Goal: Communication & Community: Answer question/provide support

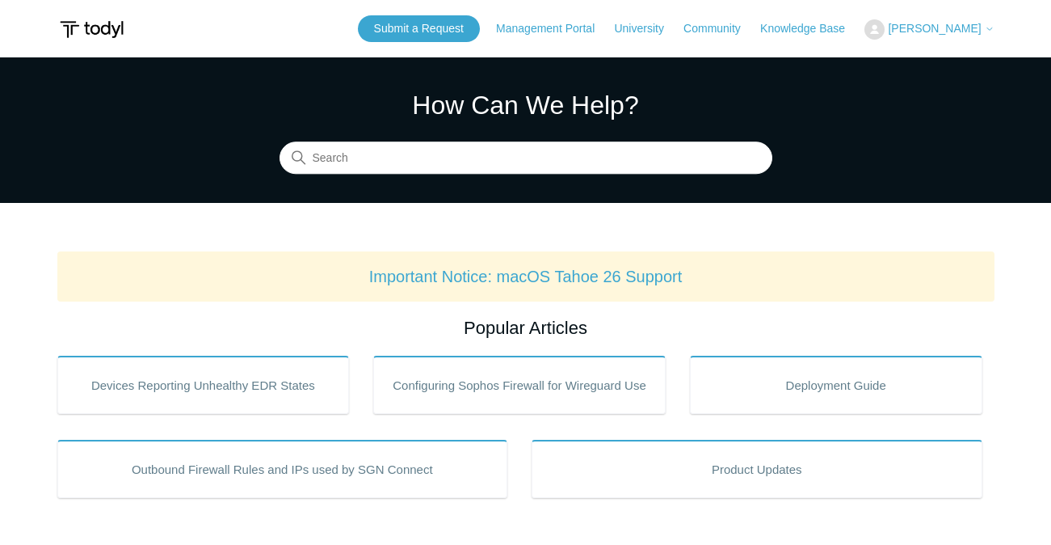
click at [934, 24] on span "[PERSON_NAME]" at bounding box center [934, 28] width 93 height 13
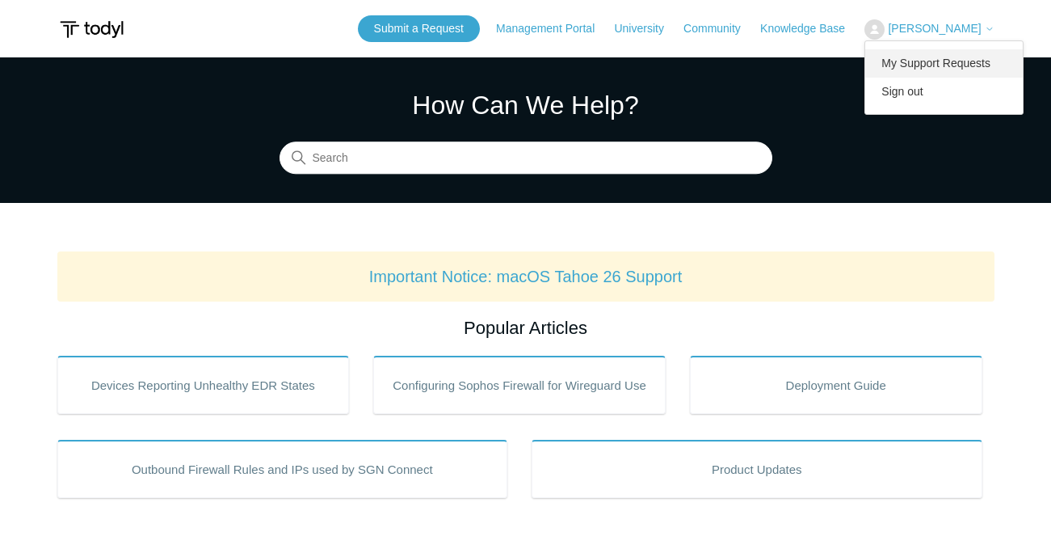
click at [927, 60] on link "My Support Requests" at bounding box center [944, 63] width 158 height 28
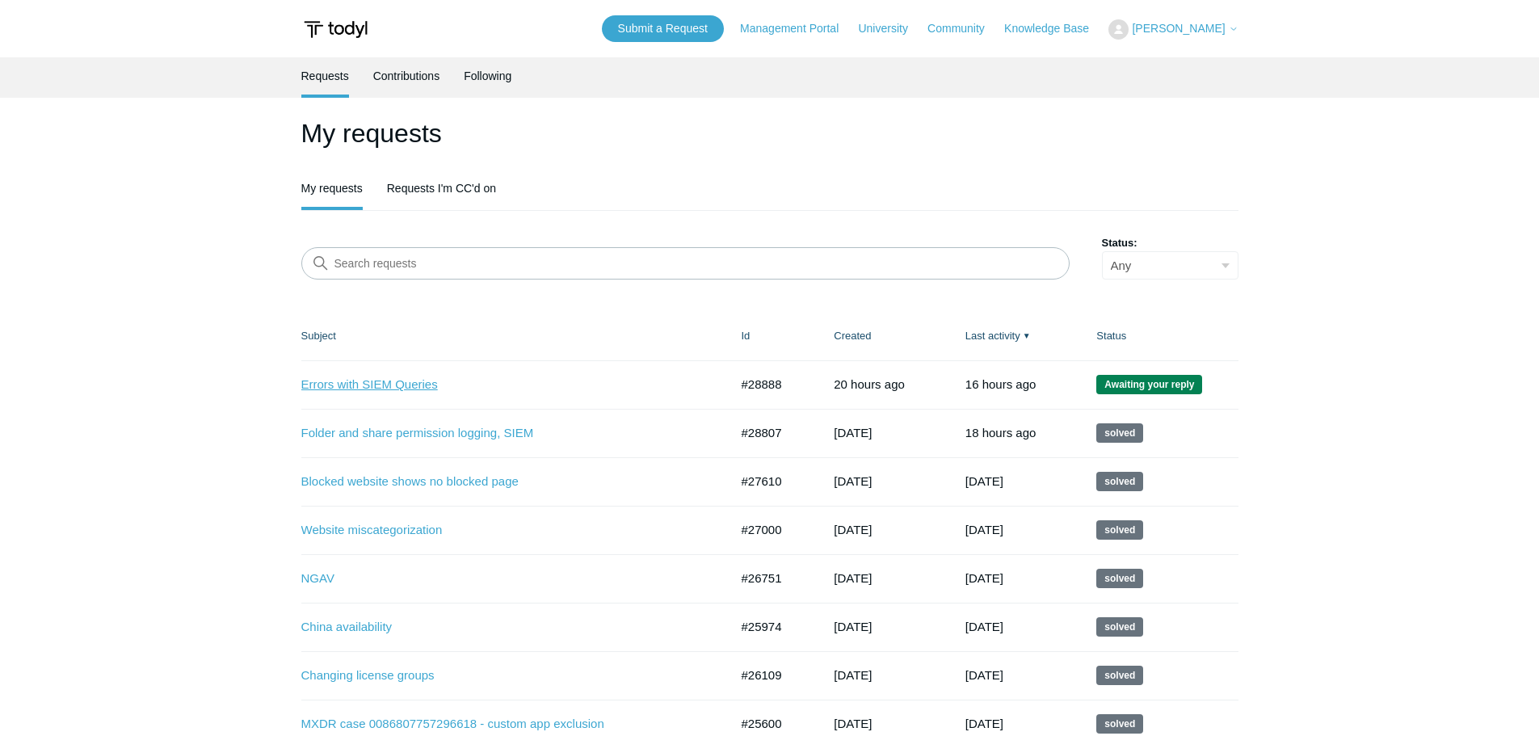
click at [396, 389] on link "Errors with SIEM Queries" at bounding box center [503, 385] width 404 height 19
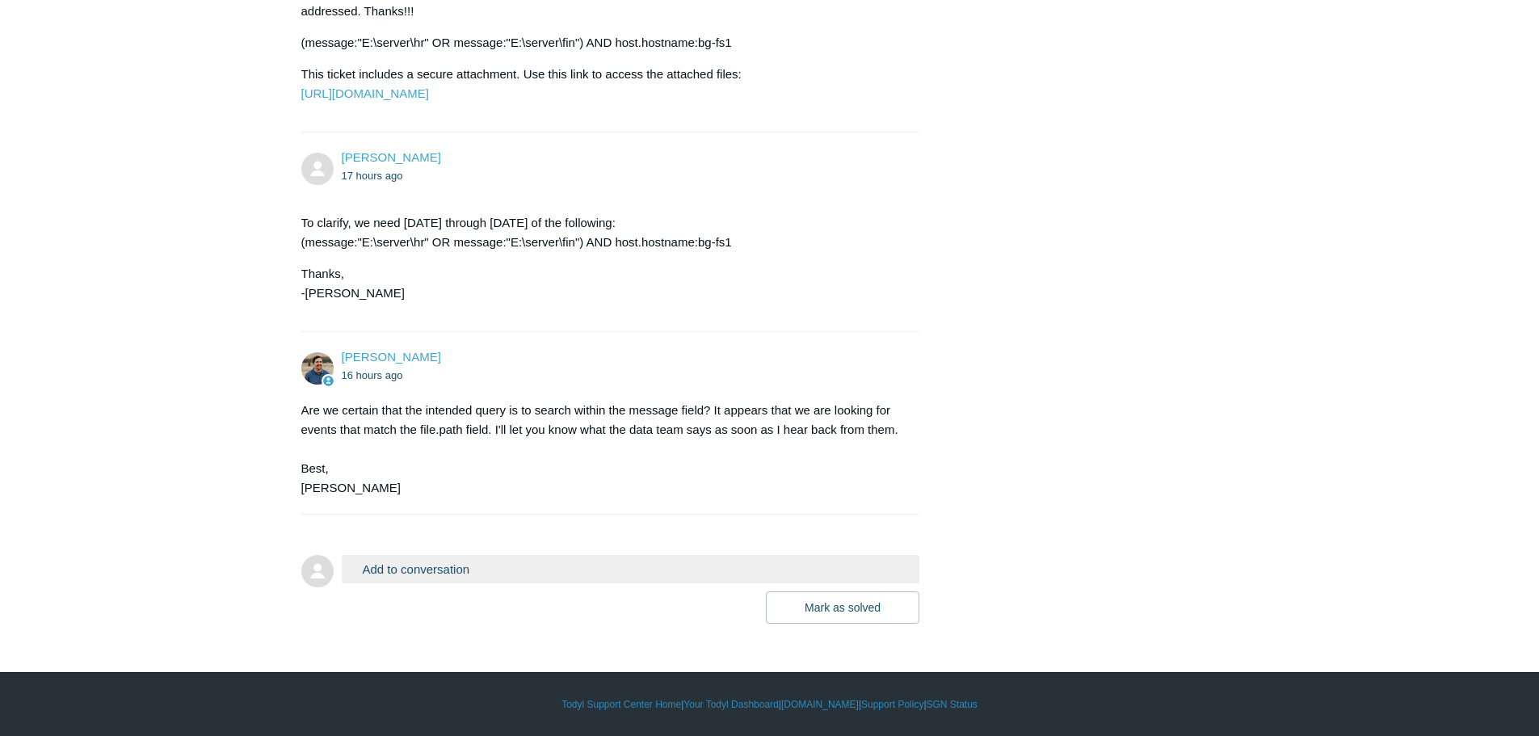
scroll to position [1268, 0]
click at [469, 555] on button "Add to conversation" at bounding box center [631, 569] width 579 height 28
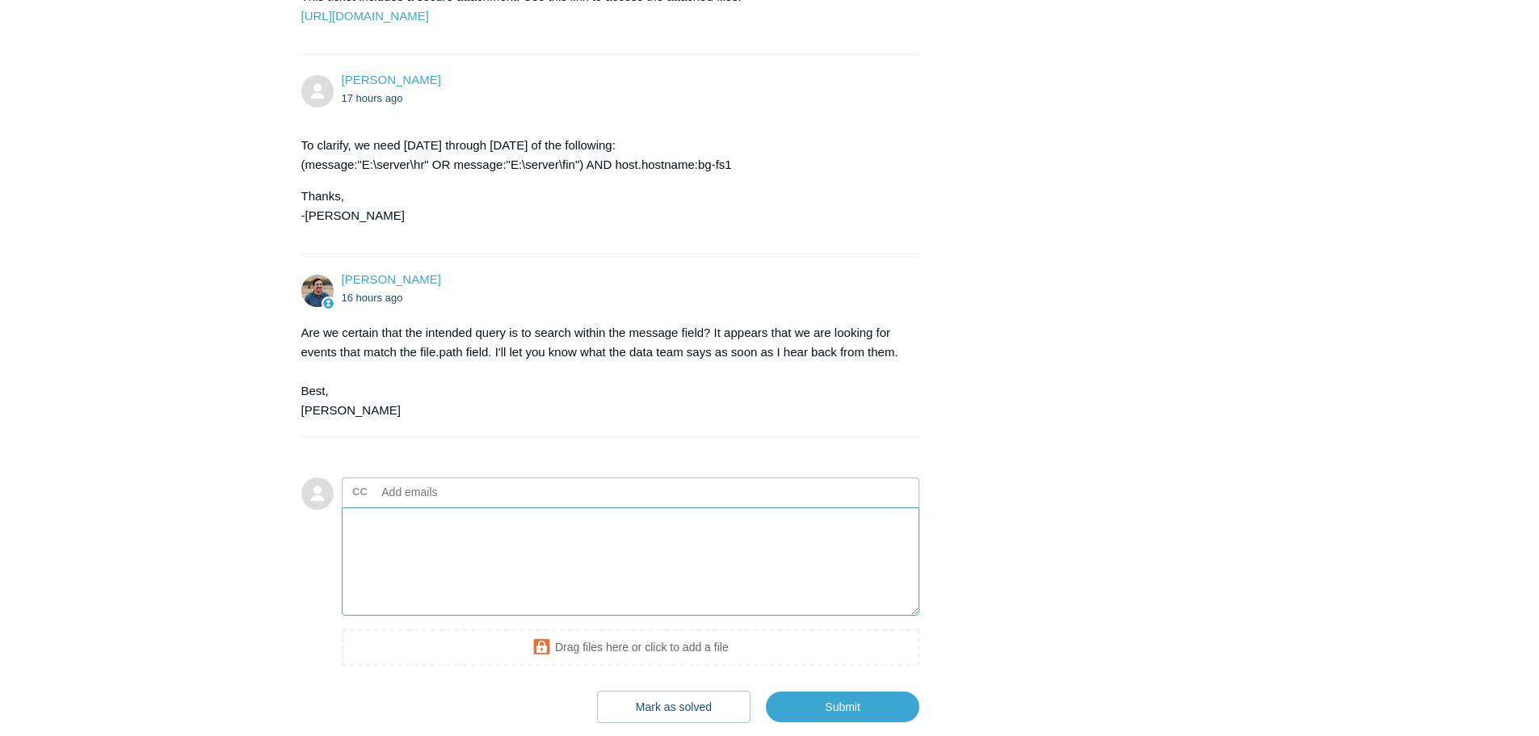
click at [441, 616] on textarea "Add your reply" at bounding box center [631, 561] width 579 height 109
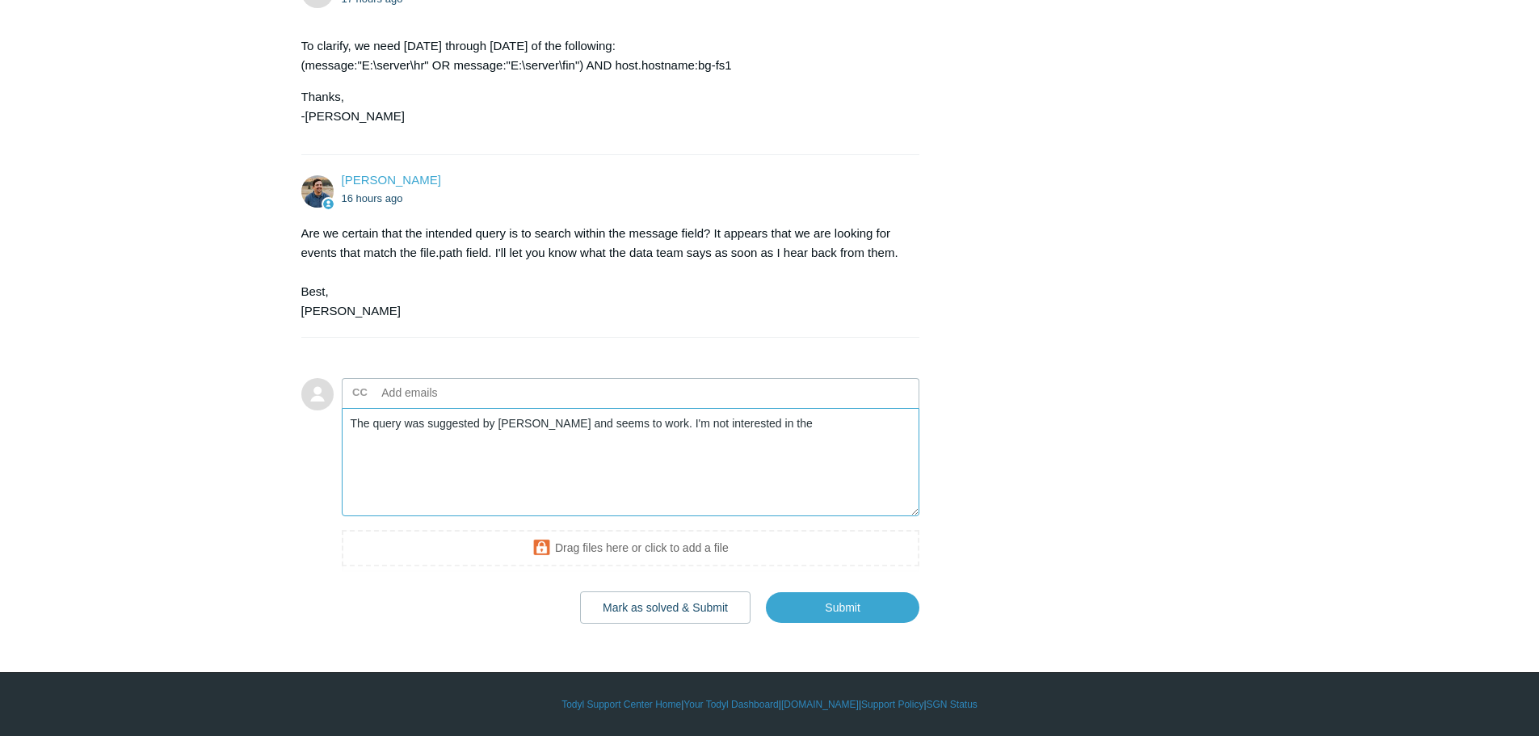
scroll to position [1374, 0]
click at [781, 493] on textarea "The query was suggested by Dan Winn and seems to work. I'm not interested in the" at bounding box center [631, 462] width 579 height 109
drag, startPoint x: 781, startPoint y: 493, endPoint x: 652, endPoint y: 501, distance: 129.5
click at [652, 501] on textarea "The query was suggested by Dan Winn and seems to work. I'm not interested in the" at bounding box center [631, 462] width 579 height 109
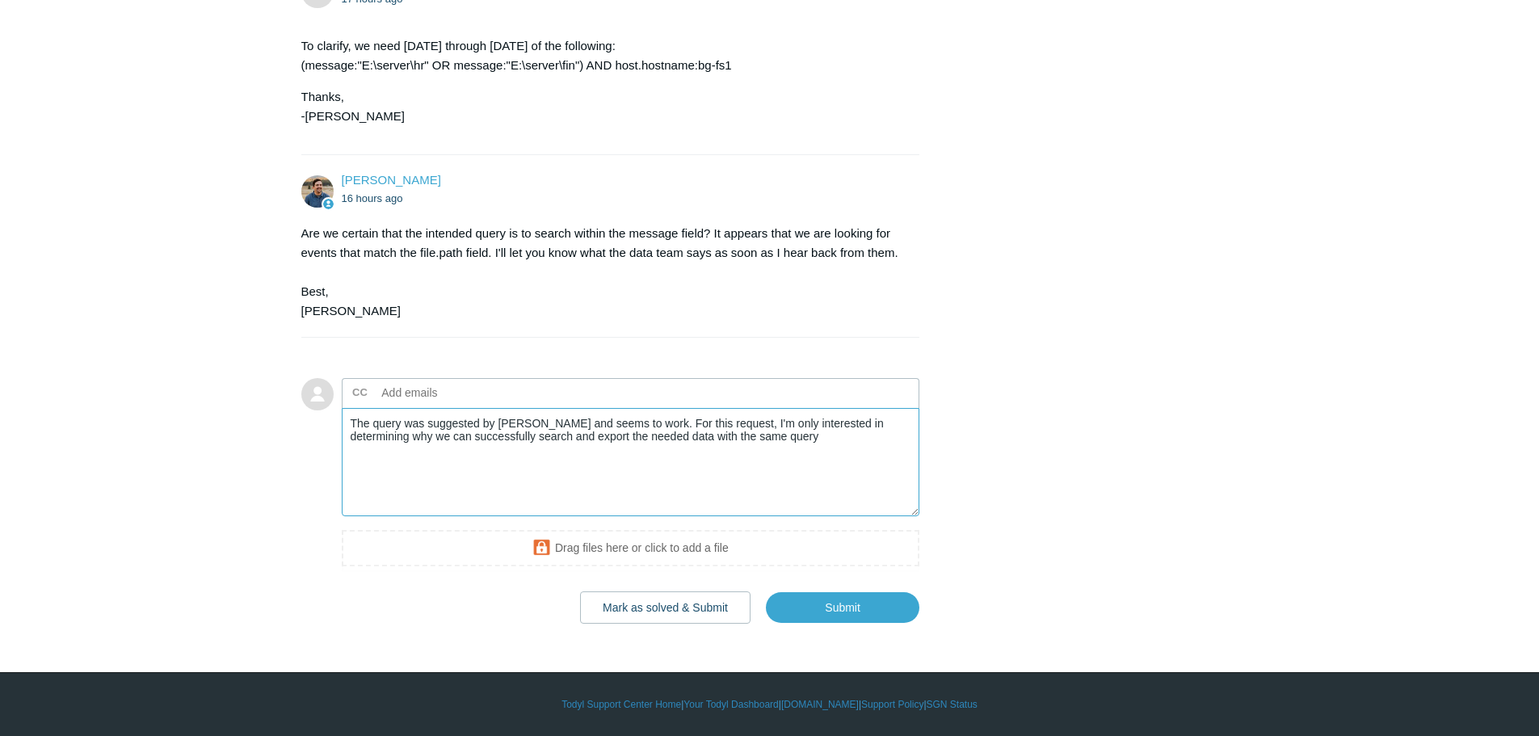
drag, startPoint x: 773, startPoint y: 425, endPoint x: 770, endPoint y: 433, distance: 8.7
click at [774, 425] on textarea "The query was suggested by Dan Winn and seems to work. For this request, I'm on…" at bounding box center [631, 462] width 579 height 109
click at [768, 435] on textarea "The query was suggested by Dan Winn and seems to work. For this request, I'm on…" at bounding box center [631, 462] width 579 height 109
click at [351, 426] on textarea "The query was suggested by Dan Winn and seems to work. For this request, I'm on…" at bounding box center [631, 462] width 579 height 109
click at [449, 421] on textarea "Thanks, Spencer. The query was suggested by Dan Winn and seems to work. For thi…" at bounding box center [631, 462] width 579 height 109
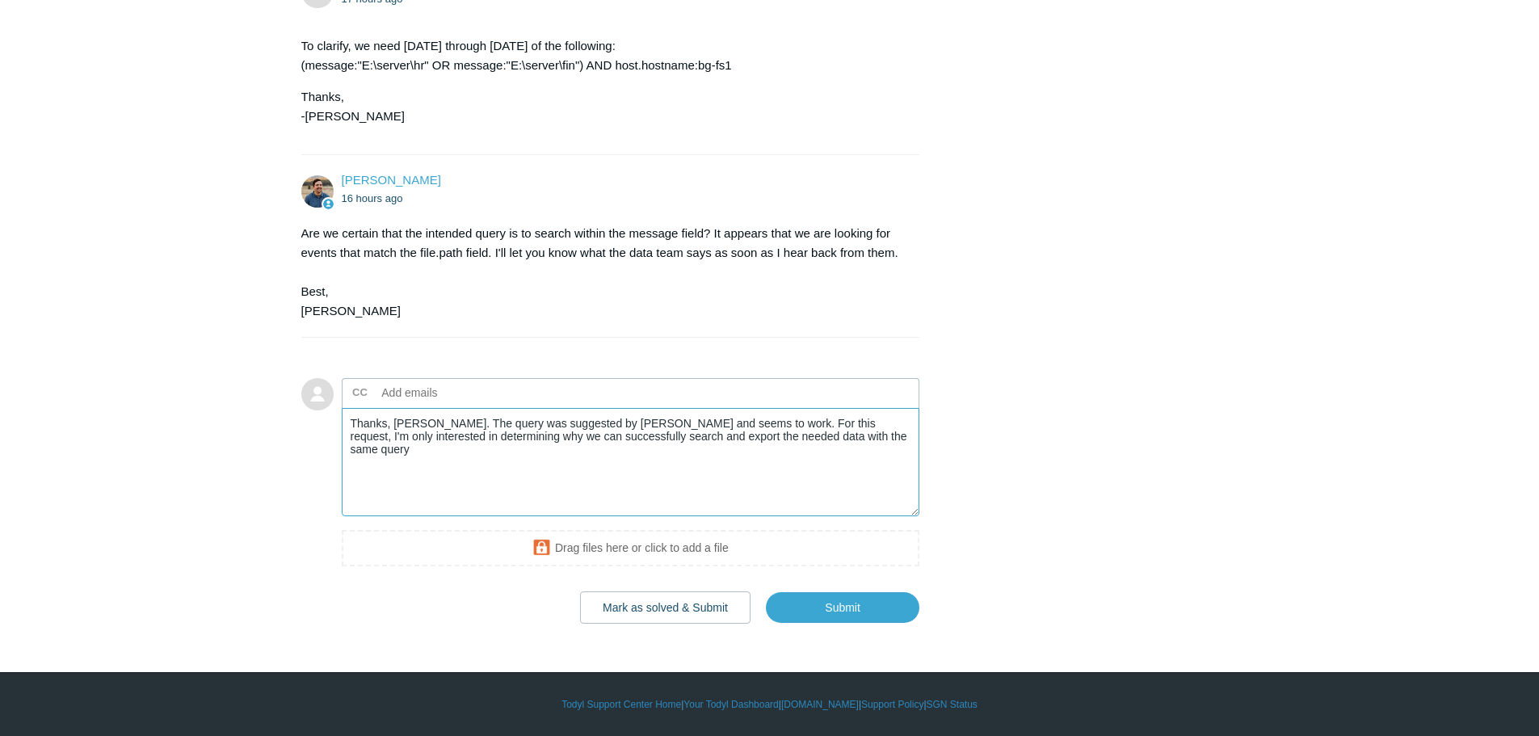
click at [450, 421] on textarea "Thanks, Spencer. The query was suggested by Dan Winn and seems to work. For thi…" at bounding box center [631, 462] width 579 height 109
click at [738, 427] on textarea "Thanks, Spencer. That query was suggested by Dan Winn and seems to work. For th…" at bounding box center [631, 462] width 579 height 109
drag, startPoint x: 854, startPoint y: 425, endPoint x: 771, endPoint y: 423, distance: 83.3
click at [771, 423] on textarea "Thanks, Spencer. That query was suggested by Dan Winn and seems to work well. F…" at bounding box center [631, 462] width 579 height 109
click at [835, 444] on textarea "Thanks, Spencer. That query was suggested by Dan Winn and seems to work well. I…" at bounding box center [631, 462] width 579 height 109
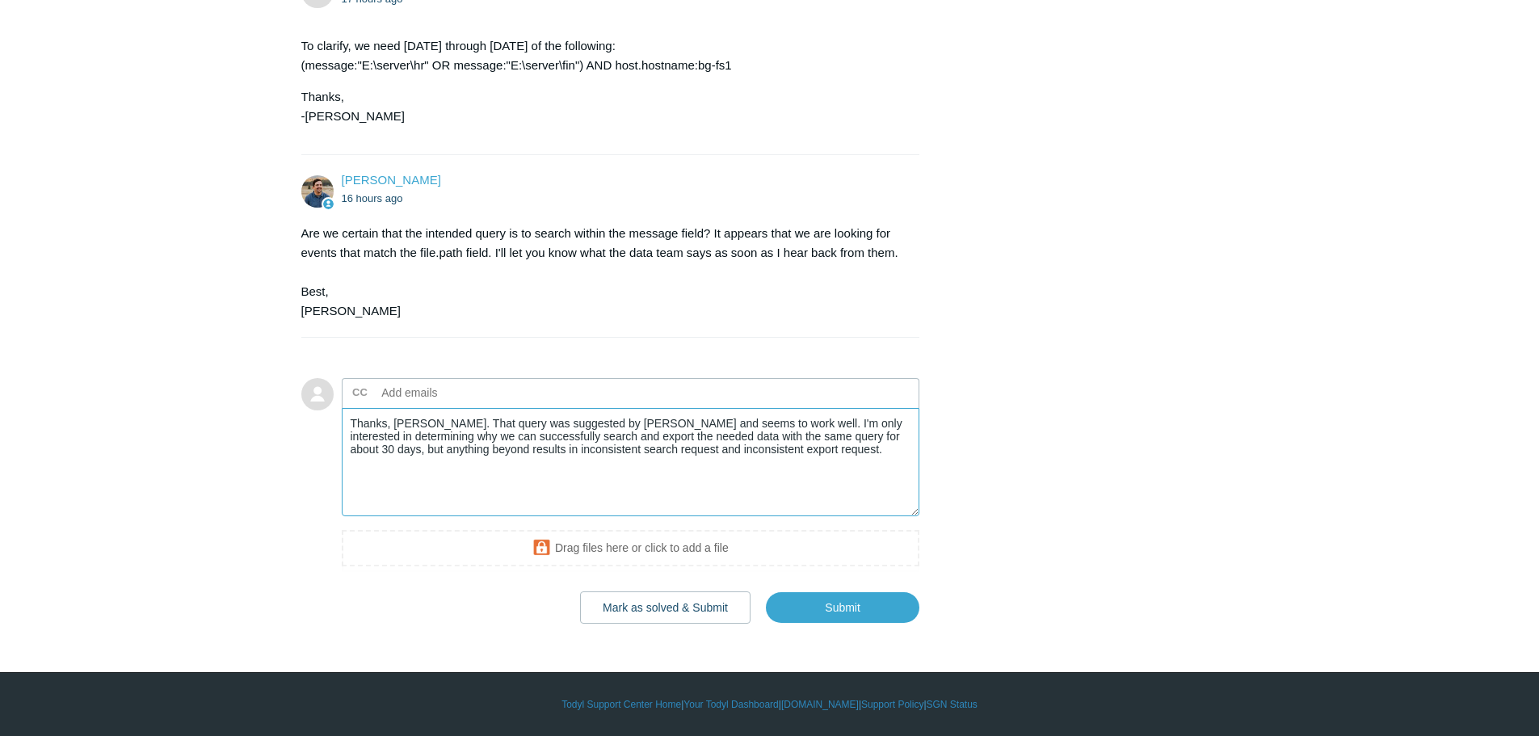
click at [495, 435] on textarea "Thanks, Spencer. That query was suggested by Dan Winn and seems to work well. I…" at bounding box center [631, 462] width 579 height 109
click at [494, 435] on textarea "Thanks, Spencer. That query was suggested by Dan Winn and seems to work well. I…" at bounding box center [631, 462] width 579 height 109
click at [584, 448] on textarea "Thanks, Spencer. That query was suggested by Dan Winn and seems to work well. I…" at bounding box center [631, 462] width 579 height 109
drag, startPoint x: 542, startPoint y: 442, endPoint x: 530, endPoint y: 442, distance: 12.1
click at [530, 442] on textarea "Thanks, Spencer. That query was suggested by Dan Winn and seems to work well. I…" at bounding box center [631, 462] width 579 height 109
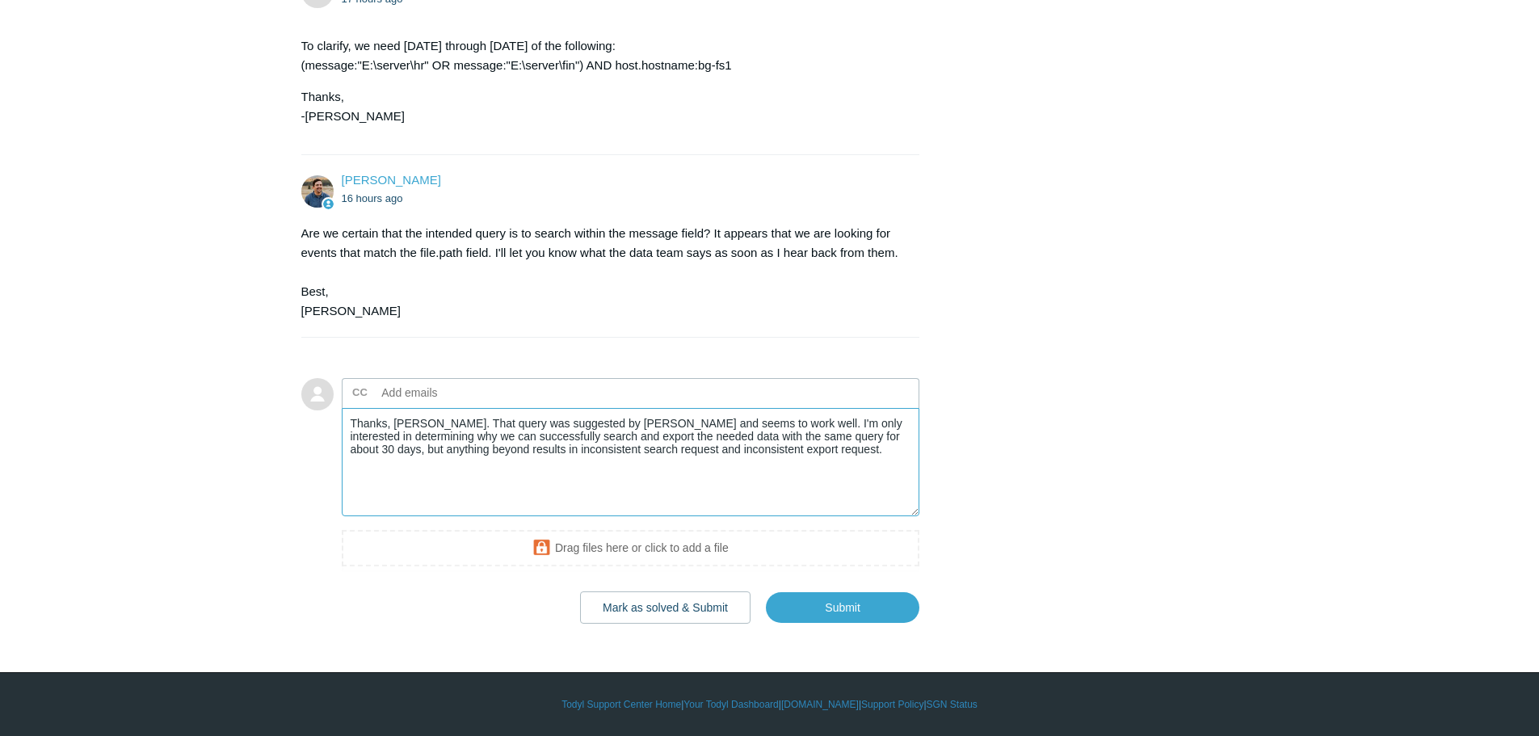
click at [539, 440] on textarea "Thanks, Spencer. That query was suggested by Dan Winn and seems to work well. I…" at bounding box center [631, 462] width 579 height 109
drag, startPoint x: 540, startPoint y: 438, endPoint x: 438, endPoint y: 436, distance: 101.8
click at [438, 436] on textarea "Thanks, Spencer. That query was suggested by Dan Winn and seems to work well. I…" at bounding box center [631, 462] width 579 height 109
click at [494, 438] on textarea "Thanks, Spencer. That query was suggested by Dan Winn and seems to work well. I…" at bounding box center [631, 462] width 579 height 109
click at [561, 441] on textarea "Thanks, Spencer. That query was suggested by Dan Winn and seems to work well. I…" at bounding box center [631, 462] width 579 height 109
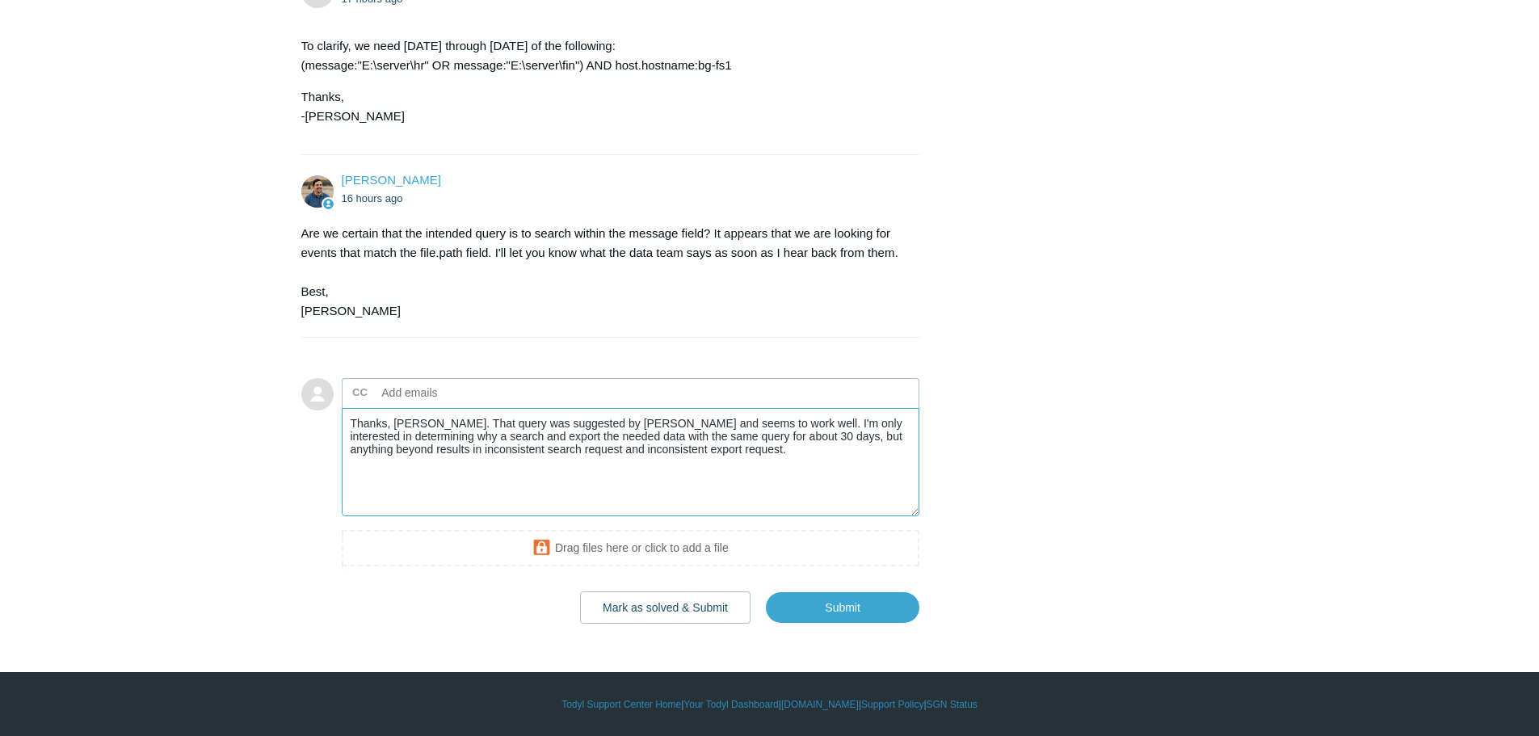
drag, startPoint x: 540, startPoint y: 441, endPoint x: 627, endPoint y: 440, distance: 87.3
click at [627, 440] on textarea "Thanks, Spencer. That query was suggested by Dan Winn and seems to work well. I…" at bounding box center [631, 462] width 579 height 109
click at [705, 437] on textarea "Thanks, Spencer. That query was suggested by Dan Winn and seems to work well. I…" at bounding box center [631, 462] width 579 height 109
drag, startPoint x: 728, startPoint y: 436, endPoint x: 542, endPoint y: 438, distance: 185.8
click at [542, 438] on textarea "Thanks, Spencer. That query was suggested by Dan Winn and seems to work well. I…" at bounding box center [631, 462] width 579 height 109
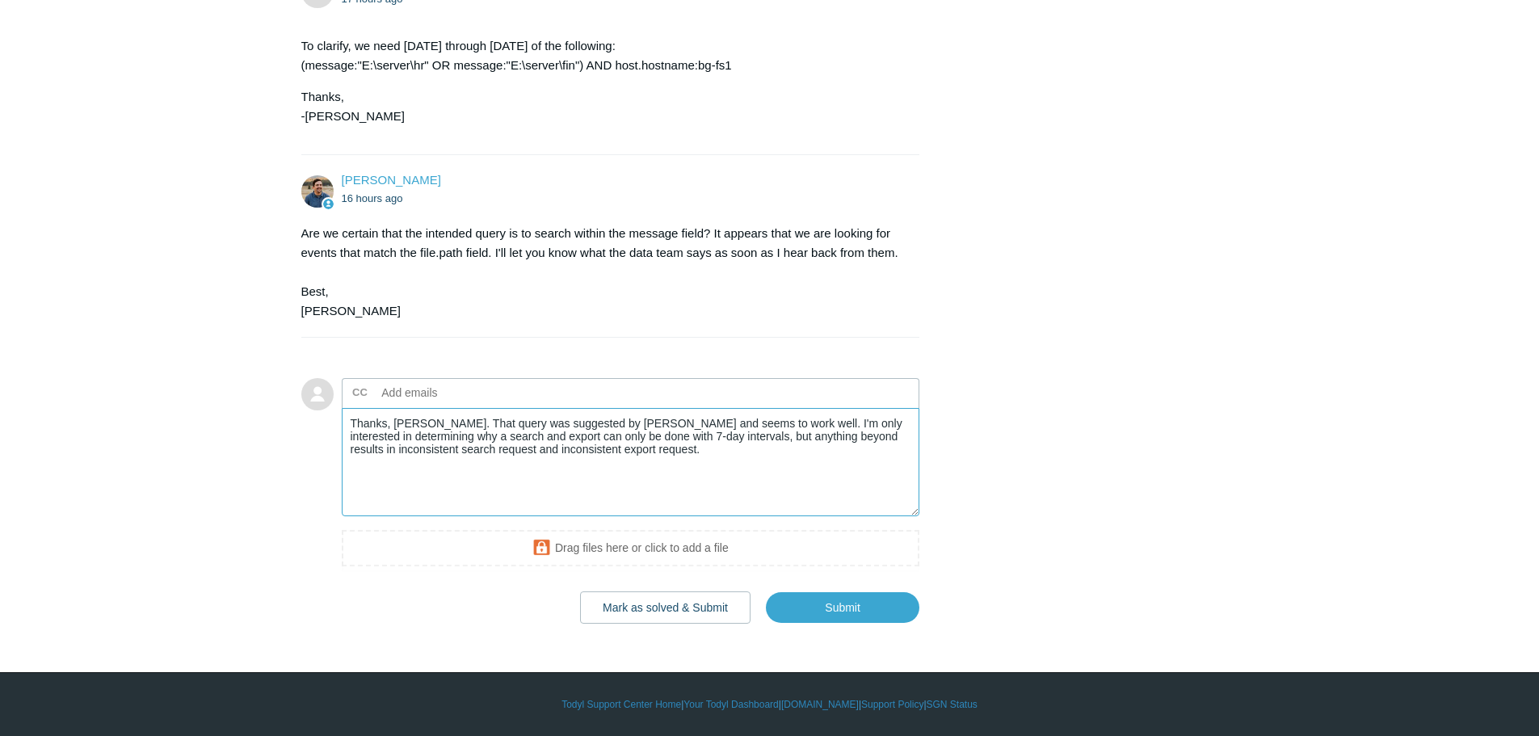
click at [882, 435] on textarea "Thanks, Spencer. That query was suggested by Dan Winn and seems to work well. I…" at bounding box center [631, 462] width 579 height 109
click at [892, 436] on textarea "Thanks, Spencer. That query was suggested by Dan Winn and seems to work well. I…" at bounding box center [631, 462] width 579 height 109
click at [837, 448] on textarea "Thanks, Spencer. That query was suggested by Dan Winn and seems to work well. I…" at bounding box center [631, 462] width 579 height 109
click at [868, 449] on textarea "Thanks, Spencer. That query was suggested by Dan Winn and seems to work well. I…" at bounding box center [631, 462] width 579 height 109
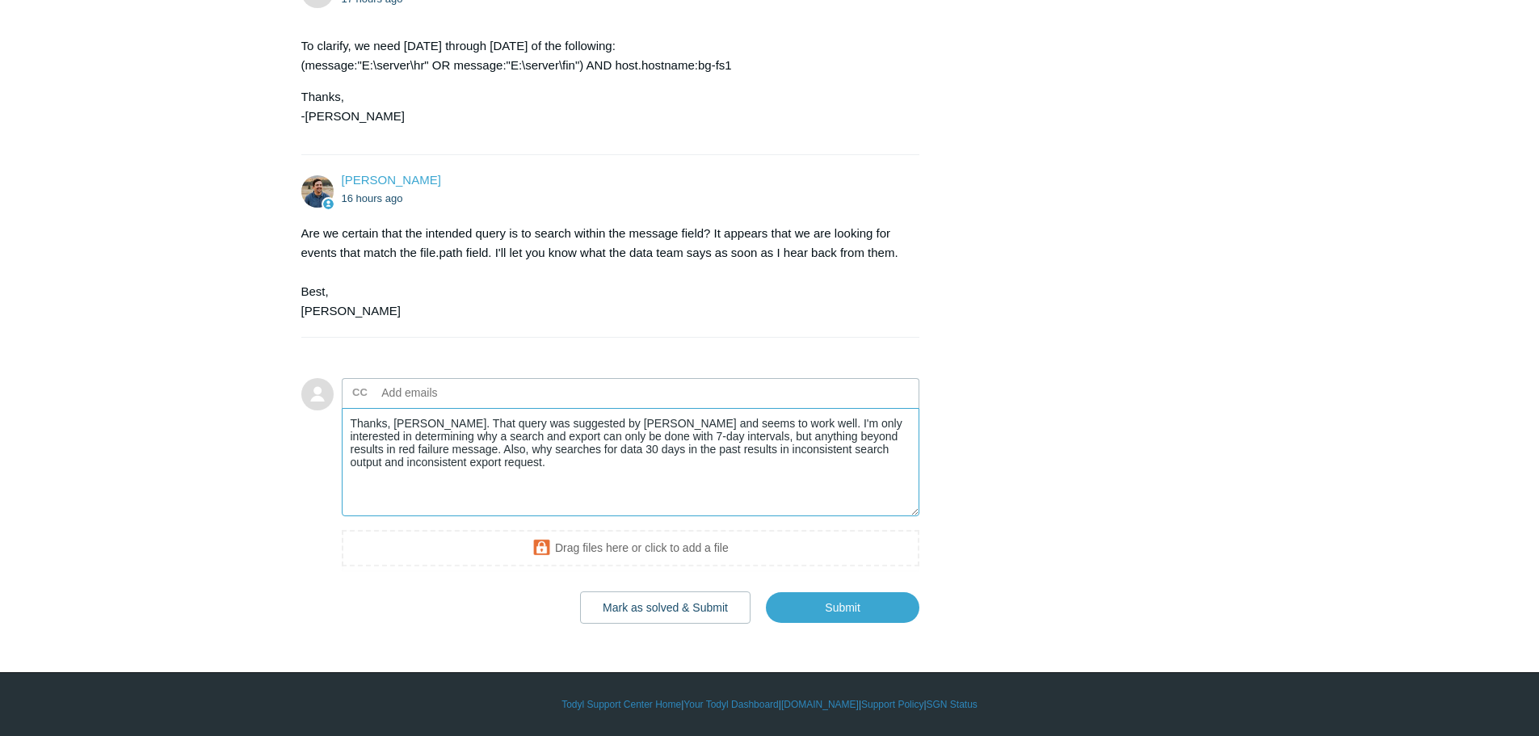
click at [868, 449] on textarea "Thanks, Spencer. That query was suggested by Dan Winn and seems to work well. I…" at bounding box center [631, 462] width 579 height 109
click at [501, 469] on textarea "Thanks, Spencer. That query was suggested by Dan Winn and seems to work well. I…" at bounding box center [631, 462] width 579 height 109
click at [768, 426] on textarea "Thanks, Spencer. That query was suggested by Dan Winn and seems to work well. I…" at bounding box center [631, 462] width 579 height 109
click at [795, 426] on textarea "Thanks, Spencer. That query was suggested by Dan Winn and seems to work well. I…" at bounding box center [631, 462] width 579 height 109
click at [797, 426] on textarea "Thanks, Spencer. That query was suggested by Dan Winn and seems to work well. I…" at bounding box center [631, 462] width 579 height 109
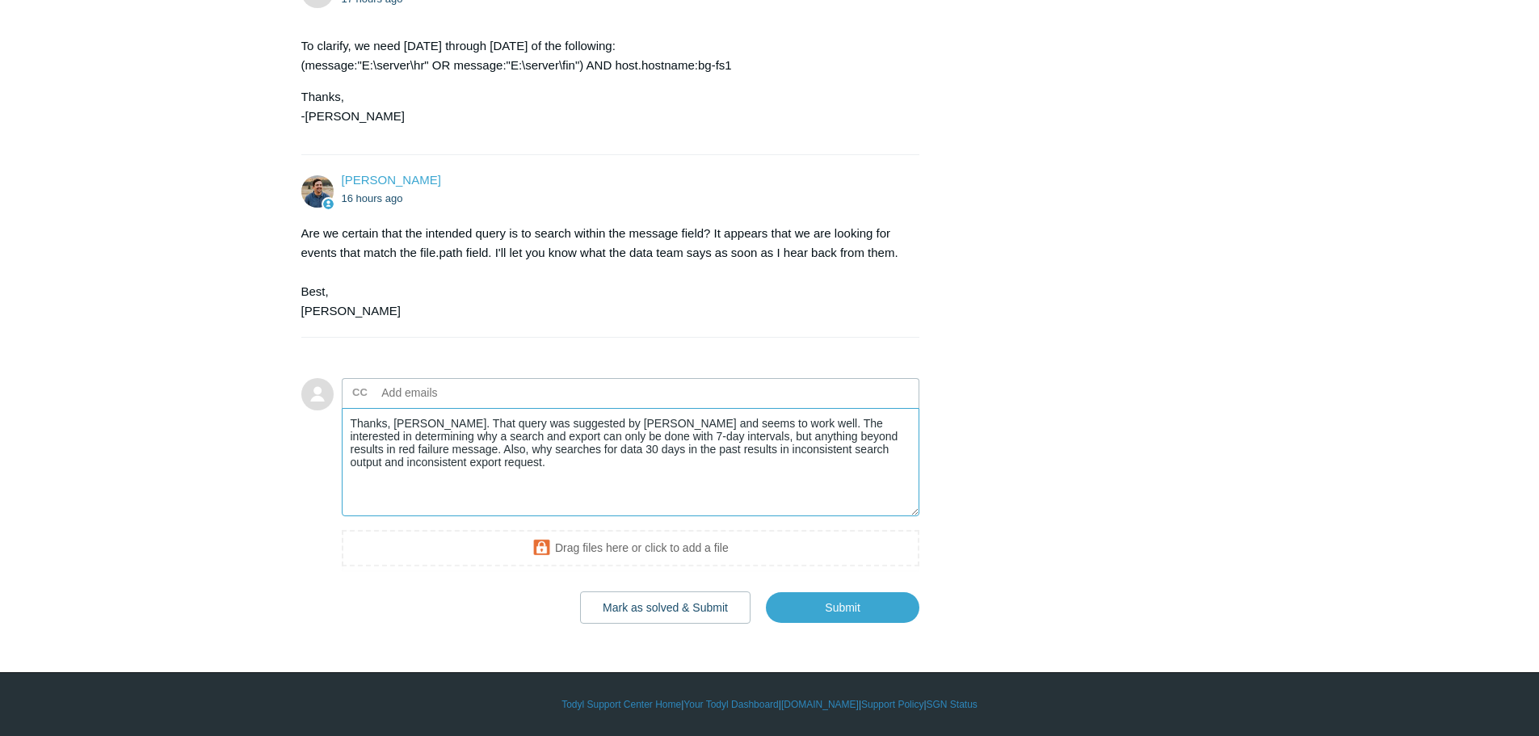
click at [770, 423] on textarea "Thanks, Spencer. That query was suggested by Dan Winn and seems to work well. T…" at bounding box center [631, 462] width 579 height 109
drag, startPoint x: 442, startPoint y: 436, endPoint x: 652, endPoint y: 464, distance: 211.9
click at [652, 464] on textarea "Thanks, Spencer. That query was suggested by Dan Winn and seems to work well. H…" at bounding box center [631, 462] width 579 height 109
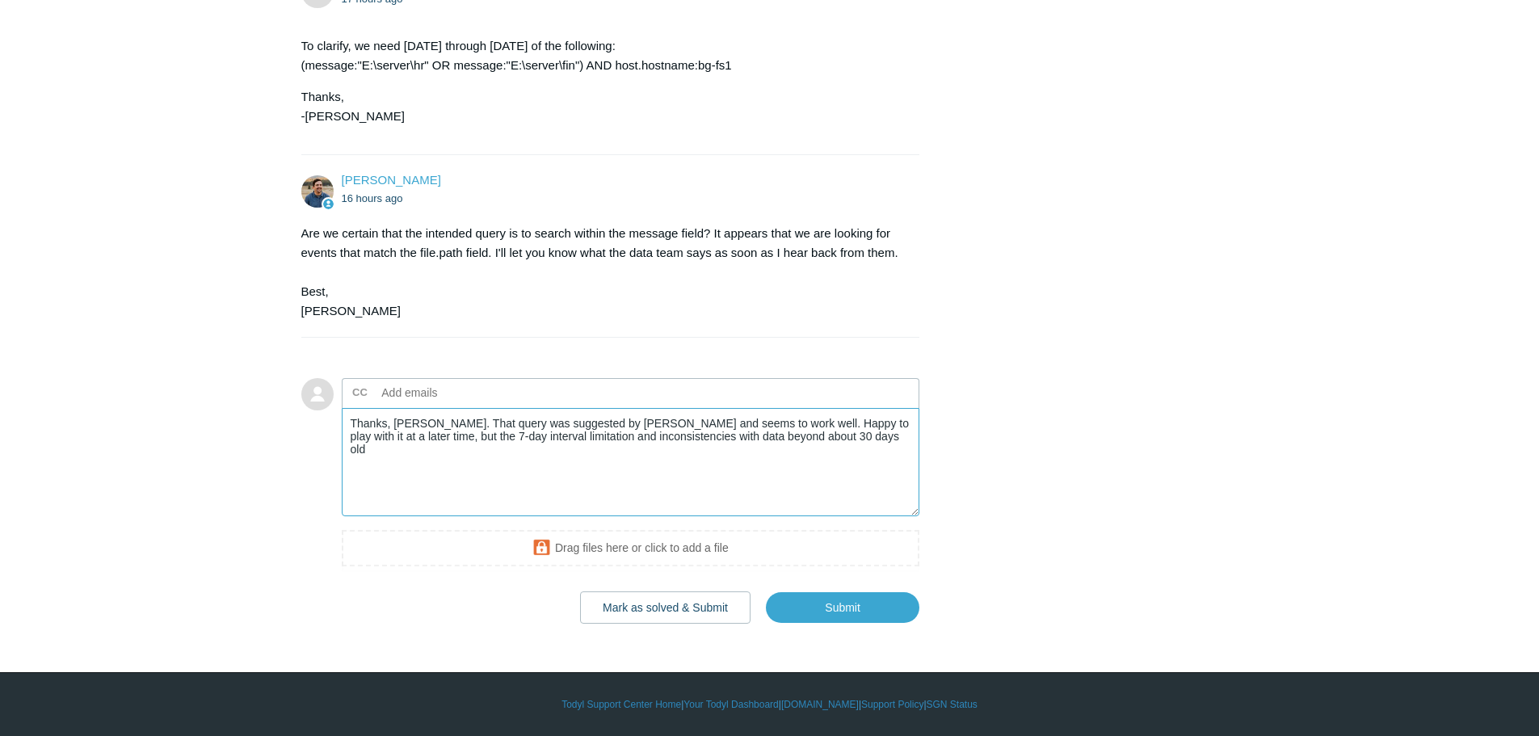
click at [684, 438] on textarea "Thanks, Spencer. That query was suggested by Dan Winn and seems to work well. H…" at bounding box center [631, 462] width 579 height 109
click at [408, 453] on textarea "Thanks, Spencer. That query was suggested by Dan Winn and seems to work well. H…" at bounding box center [631, 462] width 579 height 109
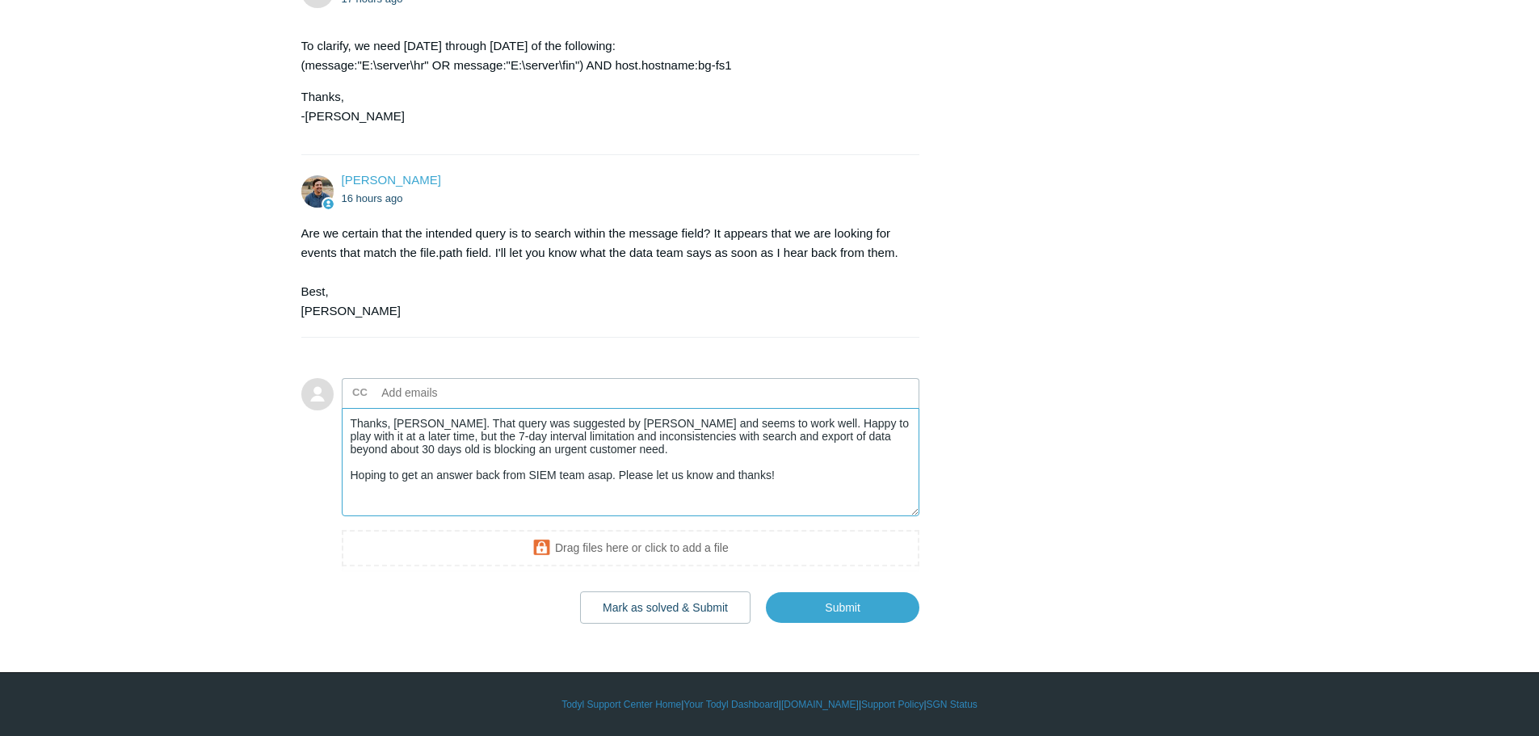
type textarea "Thanks, Spencer. That query was suggested by Dan Winn and seems to work well. H…"
click at [465, 391] on input "text" at bounding box center [463, 393] width 174 height 24
type input "dan"
click at [472, 390] on span "close" at bounding box center [475, 393] width 6 height 19
click at [410, 393] on input "text" at bounding box center [424, 393] width 96 height 24
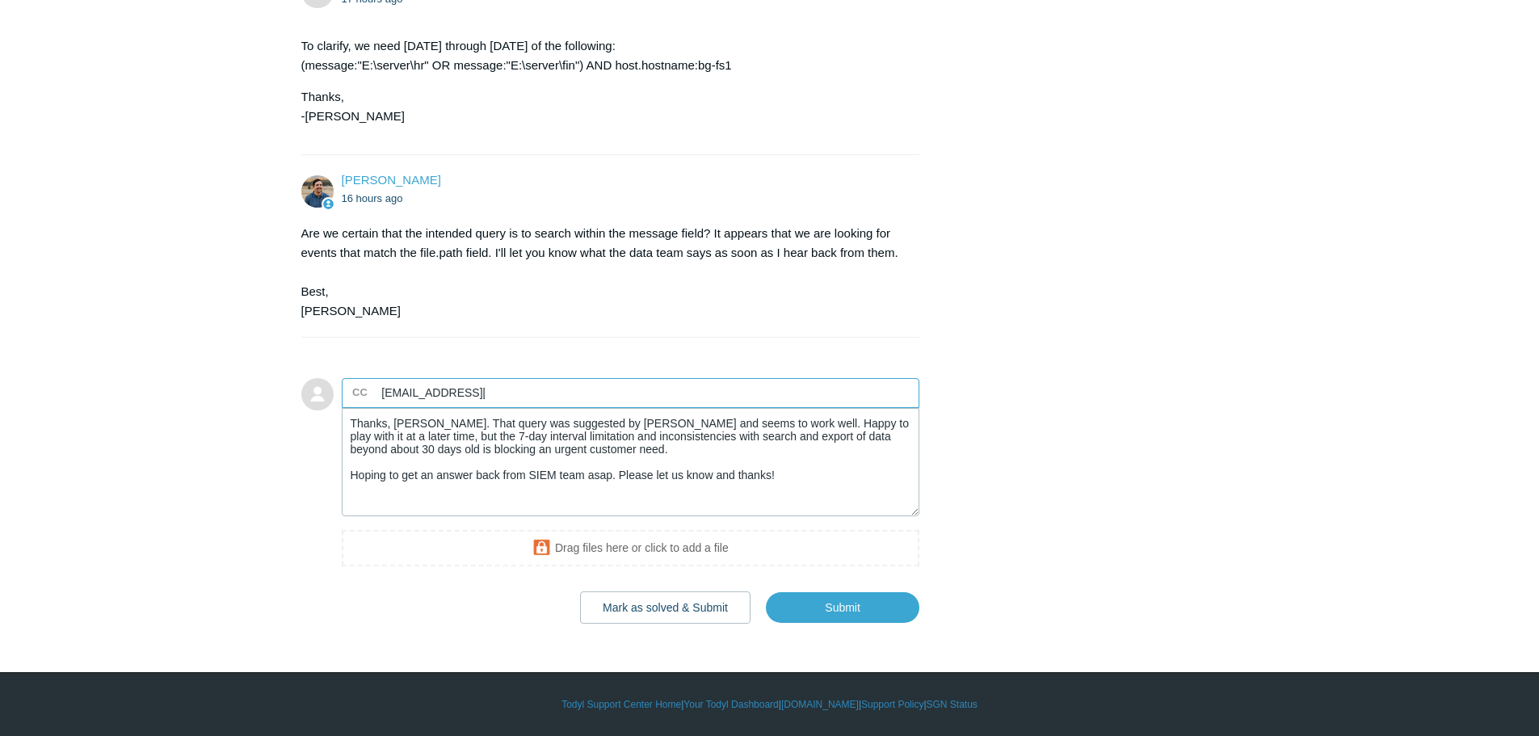
type input "dwinn@todyl.com"
type input "jimmy@todyl.com"
click at [402, 436] on textarea "Thanks, Spencer. That query was suggested by Dan Winn and seems to work well. H…" at bounding box center [631, 462] width 579 height 109
click at [819, 426] on textarea "Thanks, Spencer. That query was suggested by Dan Winn and seems to work well. H…" at bounding box center [631, 462] width 579 height 109
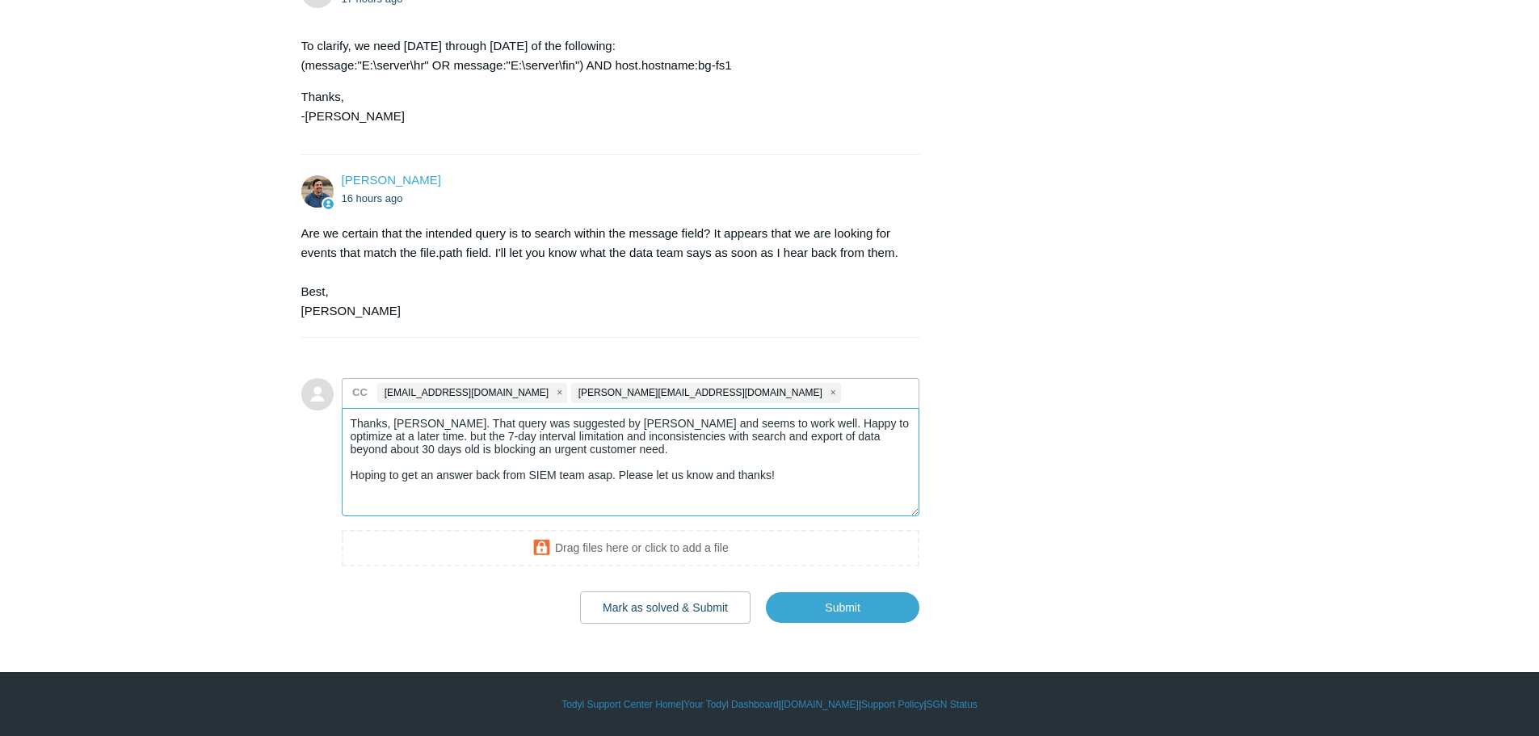
drag, startPoint x: 379, startPoint y: 440, endPoint x: 402, endPoint y: 438, distance: 23.5
click at [402, 438] on textarea "Thanks, Spencer. That query was suggested by Dan Winn and seems to work well. H…" at bounding box center [631, 462] width 579 height 109
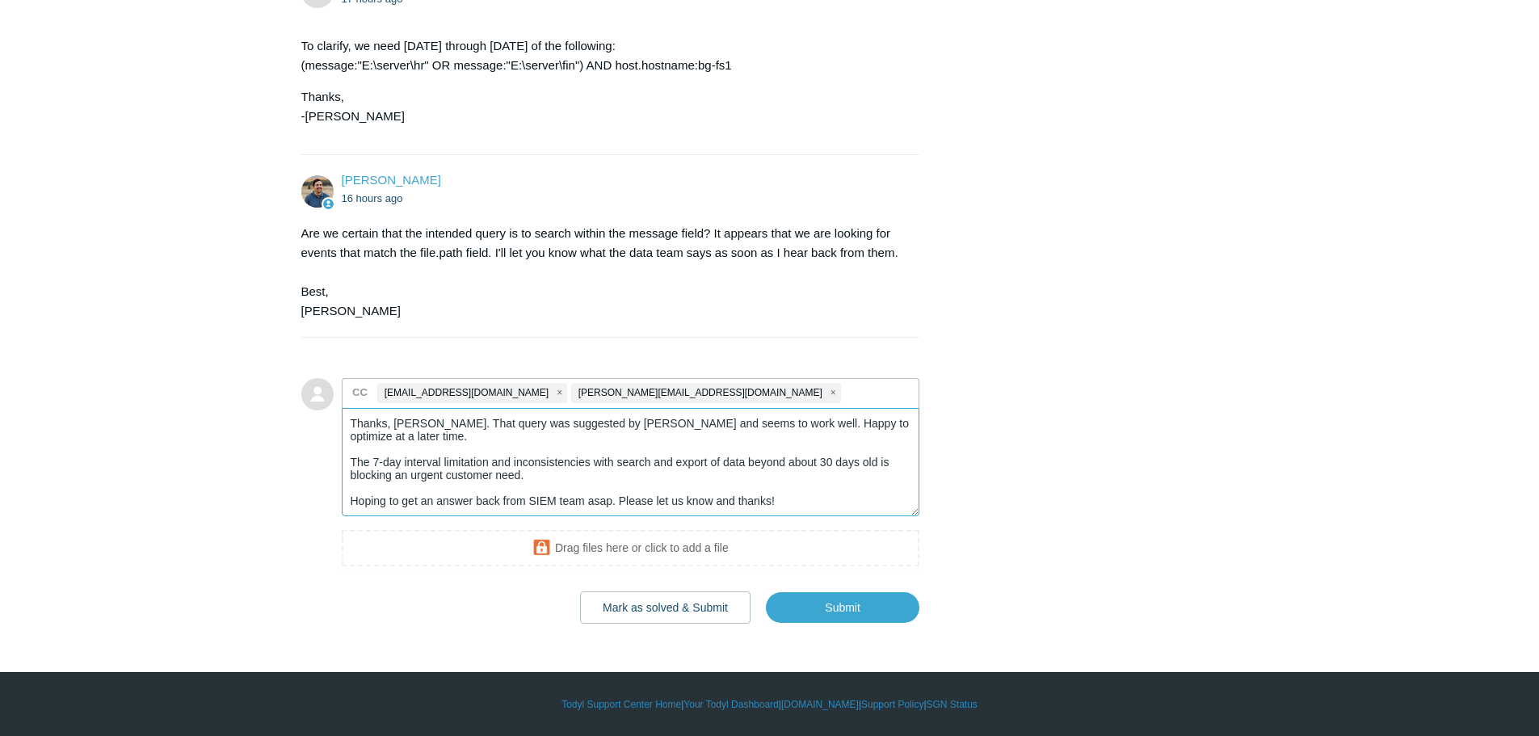
click at [513, 461] on textarea "Thanks, Spencer. That query was suggested by Dan Winn and seems to work well. H…" at bounding box center [631, 462] width 579 height 109
click at [795, 463] on textarea "Thanks, Spencer. That query was suggested by Dan Winn and seems to work well. H…" at bounding box center [631, 462] width 579 height 109
click at [831, 469] on textarea "Thanks, Spencer. That query was suggested by Dan Winn and seems to work well. H…" at bounding box center [631, 462] width 579 height 109
click at [832, 465] on textarea "Thanks, Spencer. That query was suggested by Dan Winn and seems to work well. H…" at bounding box center [631, 462] width 579 height 109
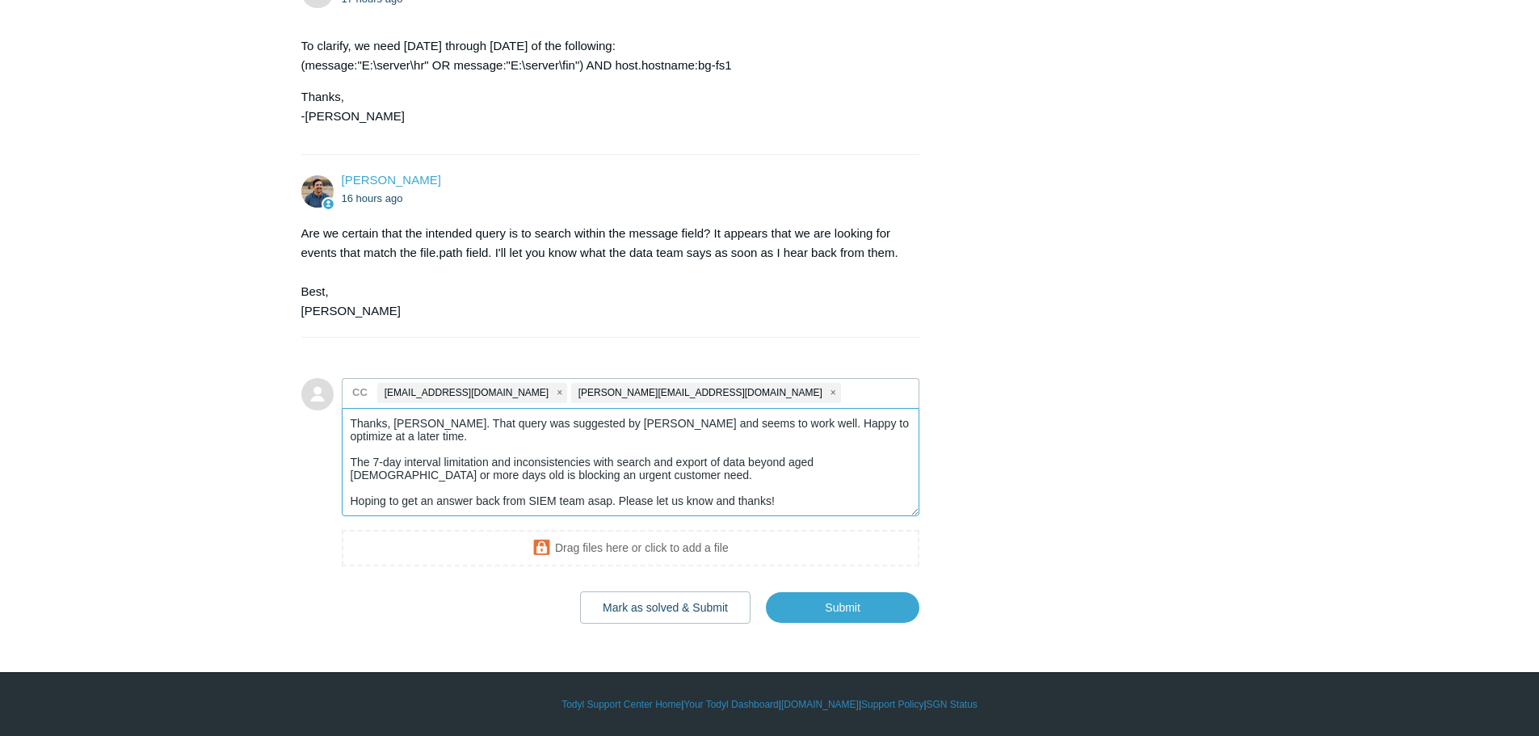
click at [360, 478] on textarea "Thanks, Spencer. That query was suggested by Dan Winn and seems to work well. H…" at bounding box center [631, 462] width 579 height 109
click at [539, 474] on textarea "Thanks, Spencer. That query was suggested by Dan Winn and seems to work well. H…" at bounding box center [631, 462] width 579 height 109
click at [815, 506] on textarea "Thanks, Spencer. That query was suggested by Dan Winn and seems to work well. H…" at bounding box center [631, 462] width 579 height 109
type textarea "Thanks, Spencer. That query was suggested by Dan Winn and seems to work well. H…"
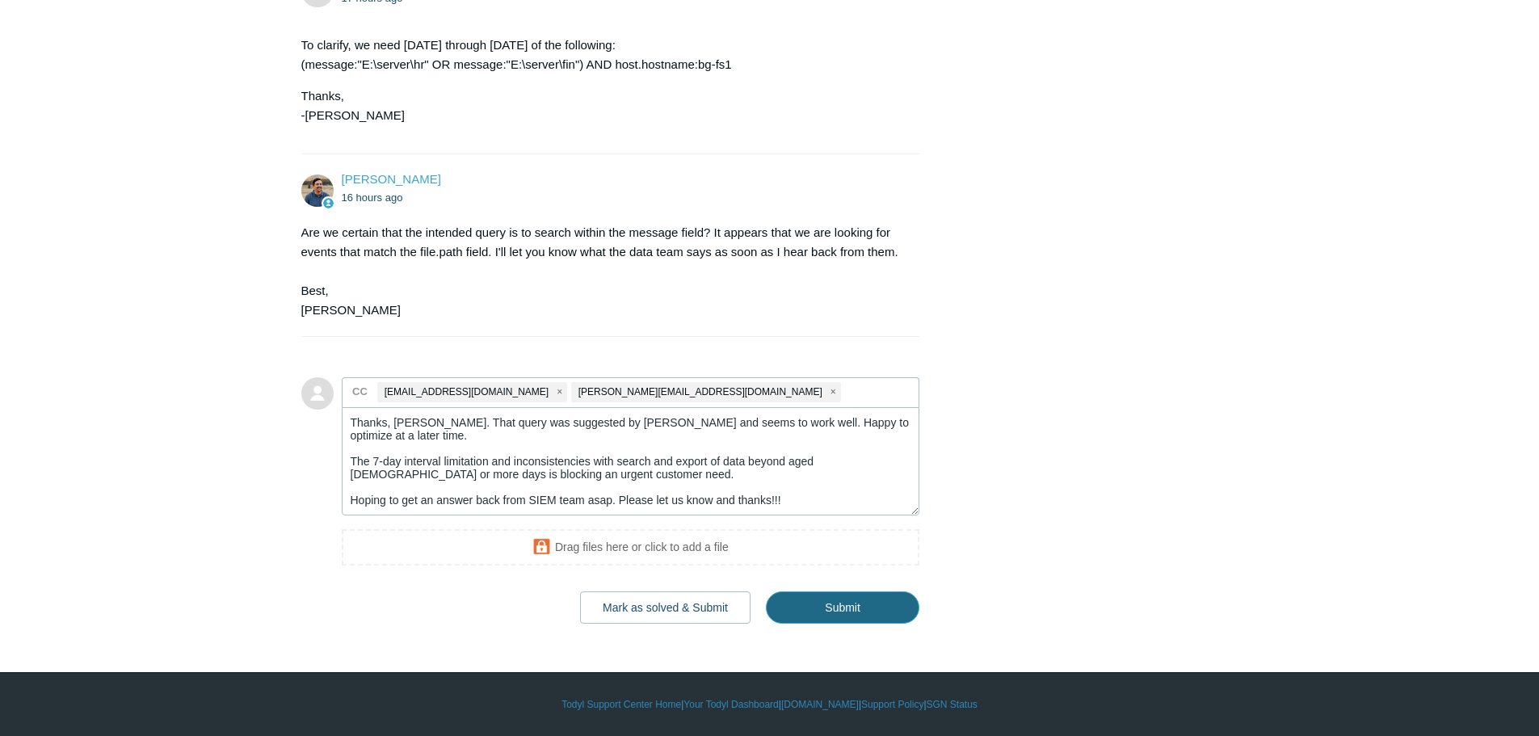
click at [874, 614] on input "Submit" at bounding box center [843, 607] width 154 height 32
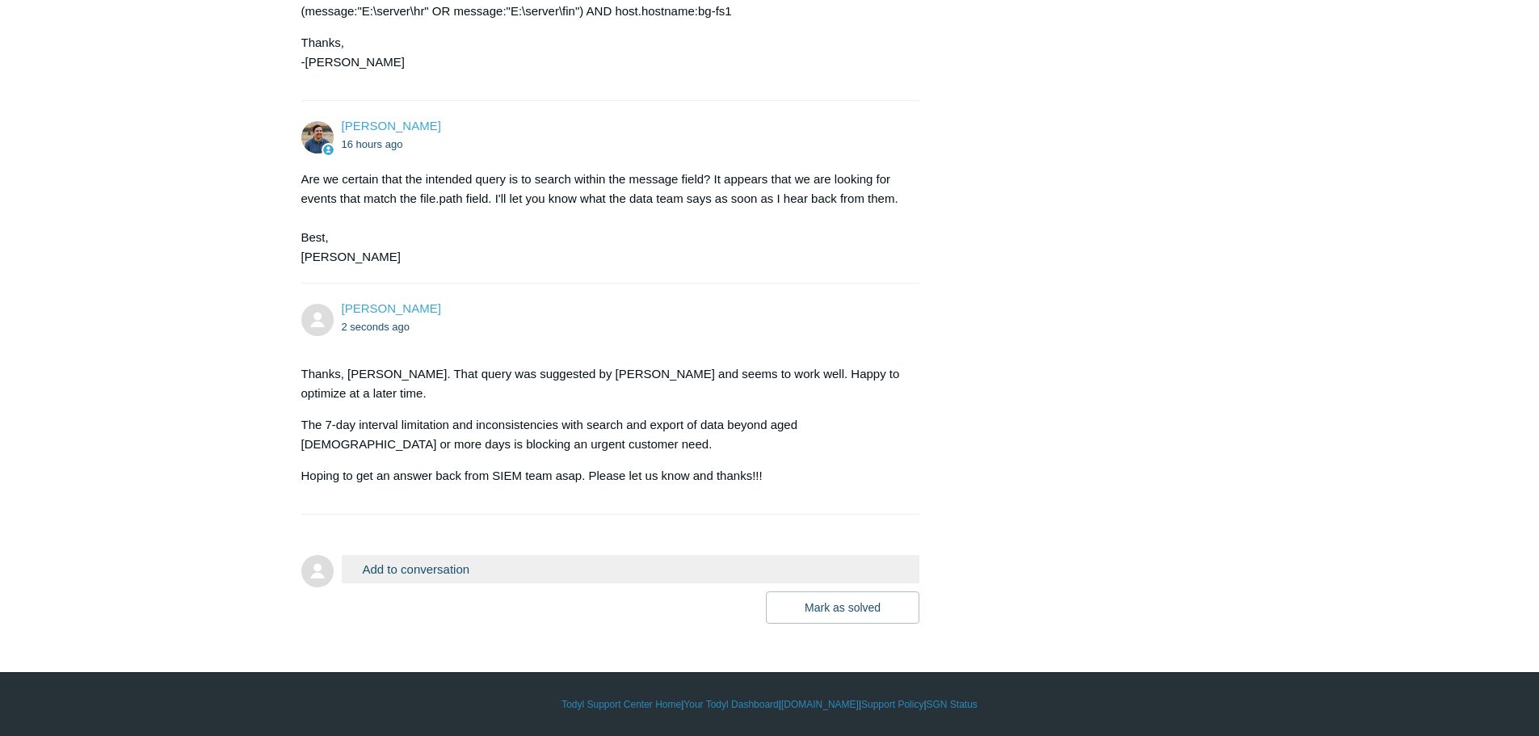
scroll to position [1499, 0]
